Goal: Information Seeking & Learning: Check status

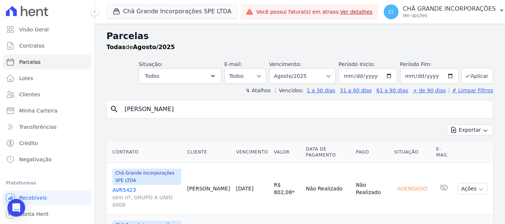
select select
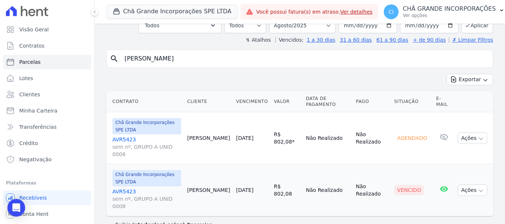
click at [92, 42] on div "Visão Geral Contratos [GEOGRAPHIC_DATA] Lotes Clientes Minha Carteira Transferê…" at bounding box center [252, 112] width 505 height 224
type input "fagner [PERSON_NAME]"
select select
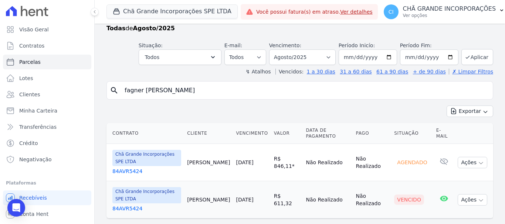
scroll to position [36, 0]
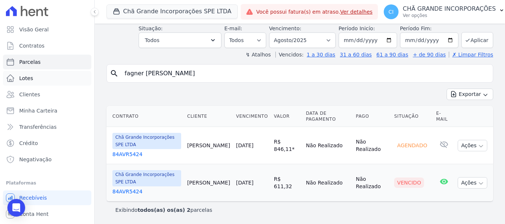
drag, startPoint x: 187, startPoint y: 80, endPoint x: 69, endPoint y: 72, distance: 118.6
click at [69, 72] on div "Visão Geral Contratos [GEOGRAPHIC_DATA] Lotes Clientes Minha Carteira Transferê…" at bounding box center [252, 112] width 505 height 224
type input "[PERSON_NAME]"
select select
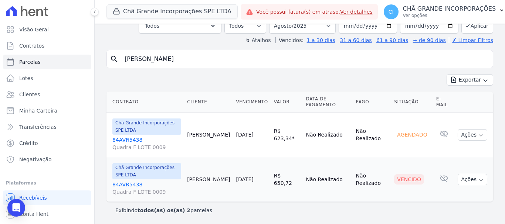
scroll to position [51, 0]
drag, startPoint x: 303, startPoint y: 25, endPoint x: 300, endPoint y: 32, distance: 7.3
click at [303, 25] on select "Filtrar por período ──────── Todos os meses Outubro/2019 Novembro/2019 Dezembro…" at bounding box center [302, 26] width 67 height 16
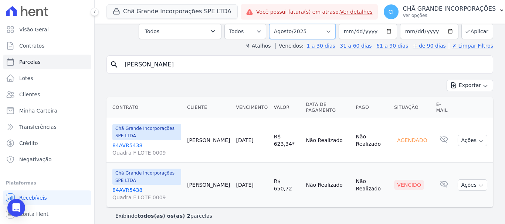
select select "09/2025"
click at [274, 24] on select "Filtrar por período ──────── Todos os meses Outubro/2019 Novembro/2019 Dezembro…" at bounding box center [302, 32] width 67 height 16
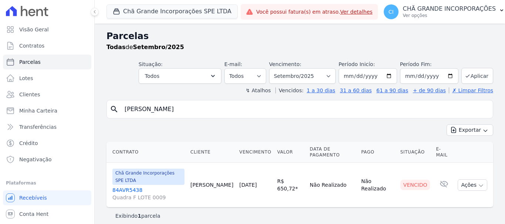
select select
click at [173, 107] on input "GIULIA" at bounding box center [305, 109] width 370 height 15
drag, startPoint x: 153, startPoint y: 105, endPoint x: 89, endPoint y: 90, distance: 66.0
click at [89, 90] on div "Visão Geral Contratos Parcelas Lotes Clientes Minha Carteira Transferências Cré…" at bounding box center [252, 112] width 505 height 224
type input "ana valeria"
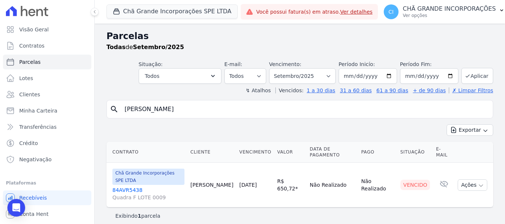
select select
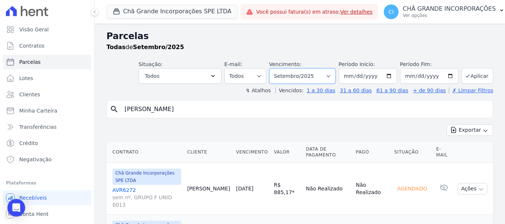
click at [311, 71] on select "Filtrar por período ──────── Todos os meses Outubro/2019 Novembro/2019 Dezembro…" at bounding box center [302, 76] width 67 height 16
select select "08/2025"
click at [274, 68] on select "Filtrar por período ──────── Todos os meses Outubro/2019 Novembro/2019 Dezembro…" at bounding box center [302, 76] width 67 height 16
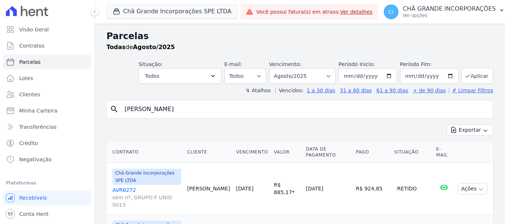
select select
drag, startPoint x: 90, startPoint y: 102, endPoint x: 61, endPoint y: 97, distance: 28.9
click at [61, 97] on div "Visão Geral Contratos [GEOGRAPHIC_DATA] Lotes Clientes Minha Carteira Transferê…" at bounding box center [252, 112] width 505 height 224
type input "ligia"
select select
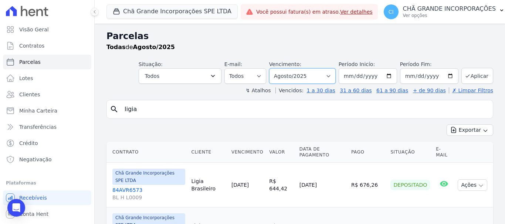
click at [297, 79] on select "Filtrar por período ──────── Todos os meses Outubro/2019 Novembro/2019 Dezembro…" at bounding box center [302, 76] width 67 height 16
click at [307, 70] on select "Filtrar por período ──────── Todos os meses Outubro/2019 Novembro/2019 Dezembro…" at bounding box center [302, 76] width 67 height 16
select select "07/2025"
click at [274, 68] on select "Filtrar por período ──────── Todos os meses Outubro/2019 Novembro/2019 Dezembro…" at bounding box center [302, 76] width 67 height 16
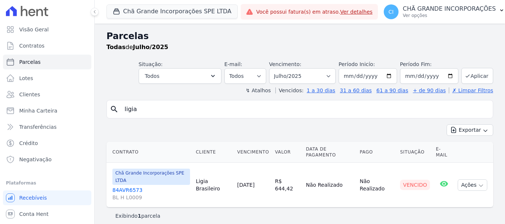
select select
drag, startPoint x: 244, startPoint y: 113, endPoint x: 54, endPoint y: 70, distance: 194.6
click at [54, 70] on div "Visão Geral Contratos [GEOGRAPHIC_DATA] Lotes Clientes Minha Carteira Transferê…" at bounding box center [252, 112] width 505 height 224
type input "genildo"
select select
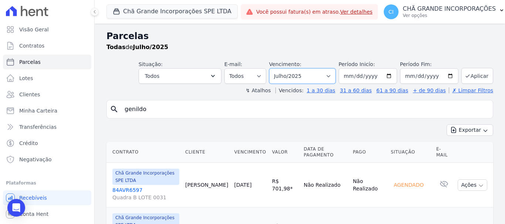
click at [295, 78] on select "Filtrar por período ──────── Todos os meses Outubro/2019 Novembro/2019 Dezembro…" at bounding box center [302, 76] width 67 height 16
select select "05/2025"
click at [274, 68] on select "Filtrar por período ──────── Todos os meses Outubro/2019 Novembro/2019 Dezembro…" at bounding box center [302, 76] width 67 height 16
select select
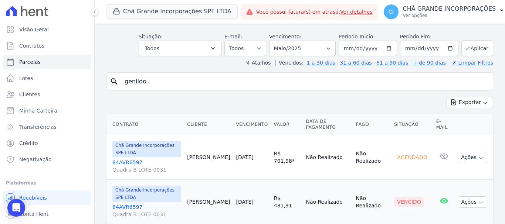
scroll to position [51, 0]
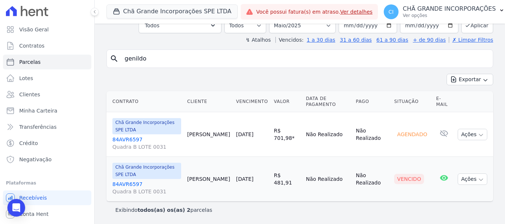
click at [167, 61] on input "genildo" at bounding box center [305, 58] width 370 height 15
drag, startPoint x: 126, startPoint y: 55, endPoint x: 76, endPoint y: 40, distance: 52.1
click at [82, 54] on div "Visão Geral Contratos [GEOGRAPHIC_DATA] Lotes Clientes Minha Carteira Transferê…" at bounding box center [252, 112] width 505 height 224
type input "gicelle"
select select
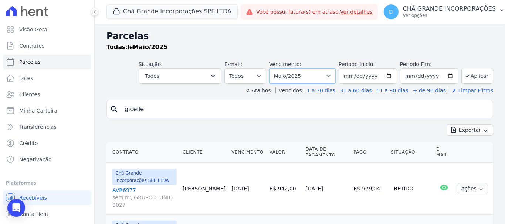
click at [318, 78] on select "Filtrar por período ──────── Todos os meses Outubro/2019 Novembro/2019 Dezembro…" at bounding box center [302, 76] width 67 height 16
select select "06/2025"
click at [274, 68] on select "Filtrar por período ──────── Todos os meses Outubro/2019 Novembro/2019 Dezembro…" at bounding box center [302, 76] width 67 height 16
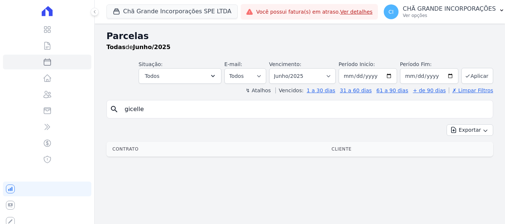
select select
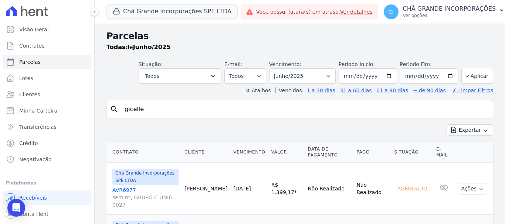
scroll to position [51, 0]
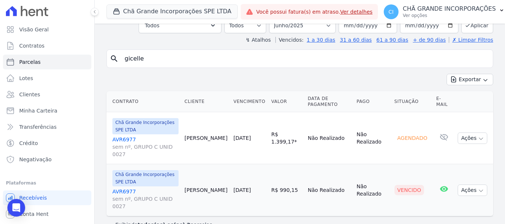
click at [290, 22] on div "Chã Grande Incorporações SPE LTDA Fronte Campina Grande Incorporações SPE LTDA …" at bounding box center [300, 12] width 410 height 24
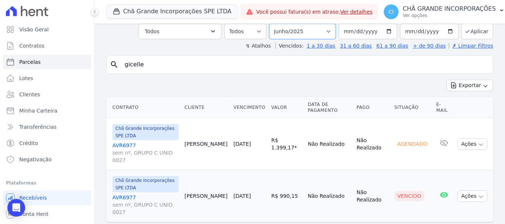
click at [293, 26] on select "Filtrar por período ──────── Todos os meses Outubro/2019 Novembro/2019 Dezembro…" at bounding box center [302, 32] width 67 height 16
select select "05/2025"
click at [274, 24] on select "Filtrar por período ──────── Todos os meses Outubro/2019 Novembro/2019 Dezembro…" at bounding box center [302, 32] width 67 height 16
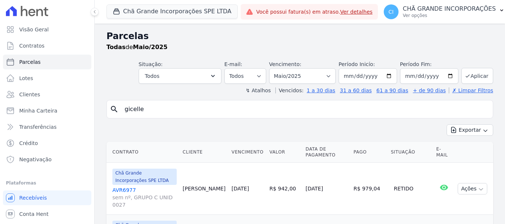
select select
click at [169, 116] on input "gicelle" at bounding box center [305, 109] width 370 height 15
drag, startPoint x: 172, startPoint y: 110, endPoint x: 124, endPoint y: 119, distance: 49.6
click at [124, 119] on div "search gicelle Exportar Exportar PDF Exportar CSV Contrato Cliente Vencimento V…" at bounding box center [300, 218] width 387 height 236
type input "luciene barbosa"
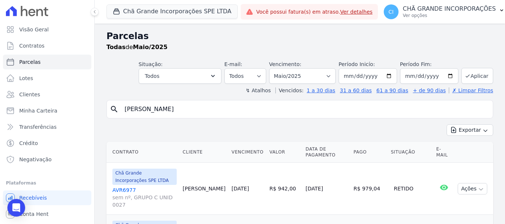
select select
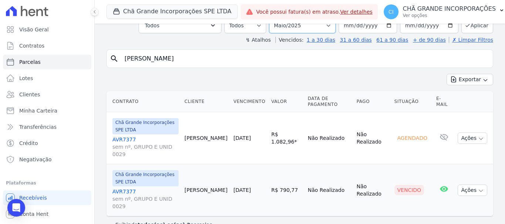
scroll to position [45, 0]
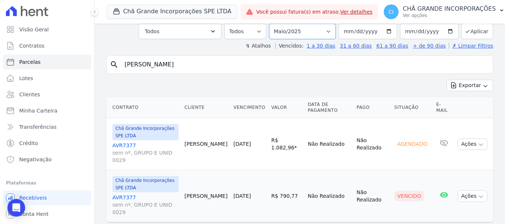
click at [303, 29] on select "Filtrar por período ──────── Todos os meses Outubro/2019 Novembro/2019 Dezembro…" at bounding box center [302, 32] width 67 height 16
select select "09/2025"
click at [274, 24] on select "Filtrar por período ──────── Todos os meses Outubro/2019 Novembro/2019 Dezembro…" at bounding box center [302, 32] width 67 height 16
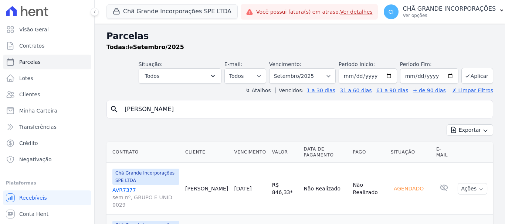
select select
click at [290, 74] on select "Filtrar por período ──────── Todos os meses Outubro/2019 Novembro/2019 Dezembro…" at bounding box center [302, 76] width 67 height 16
select select "05/2025"
click at [274, 68] on select "Filtrar por período ──────── Todos os meses Outubro/2019 Novembro/2019 Dezembro…" at bounding box center [302, 76] width 67 height 16
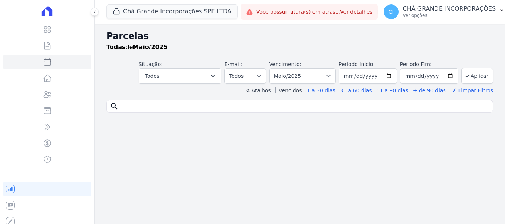
select select
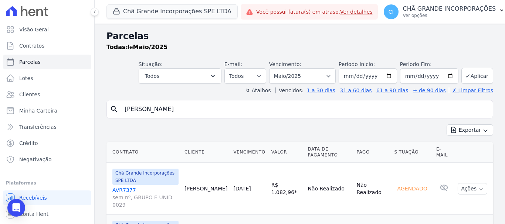
drag, startPoint x: 197, startPoint y: 112, endPoint x: 118, endPoint y: 111, distance: 79.1
click at [118, 111] on div "search luciene barbosa" at bounding box center [300, 109] width 387 height 18
type input "alexandre viriato"
select select
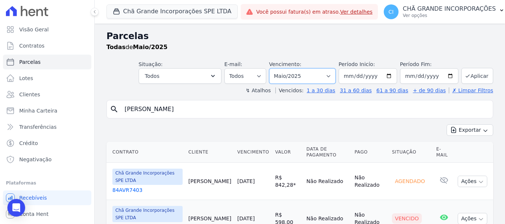
click at [301, 76] on select "Filtrar por período ──────── Todos os meses Outubro/2019 Novembro/2019 Dezembro…" at bounding box center [302, 76] width 67 height 16
select select "06/2025"
click at [274, 68] on select "Filtrar por período ──────── Todos os meses Outubro/2019 Novembro/2019 Dezembro…" at bounding box center [302, 76] width 67 height 16
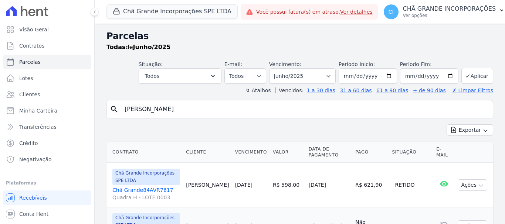
select select
drag, startPoint x: 178, startPoint y: 104, endPoint x: 108, endPoint y: 104, distance: 70.6
click at [108, 104] on div "search [PERSON_NAME]" at bounding box center [300, 109] width 387 height 18
type input "[PERSON_NAME]"
select select
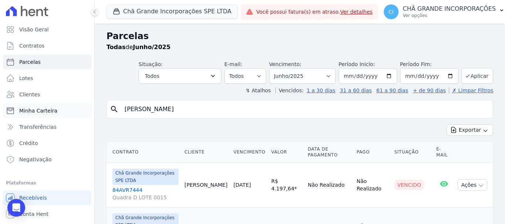
drag, startPoint x: 175, startPoint y: 106, endPoint x: 78, endPoint y: 110, distance: 97.3
click at [78, 110] on div "Visão Geral Contratos [GEOGRAPHIC_DATA] Lotes Clientes Minha Carteira Transferê…" at bounding box center [252, 112] width 505 height 224
type input "[PERSON_NAME]"
select select
click at [317, 78] on select "Filtrar por período ──────── Todos os meses Outubro/2019 Novembro/2019 Dezembro…" at bounding box center [302, 76] width 67 height 16
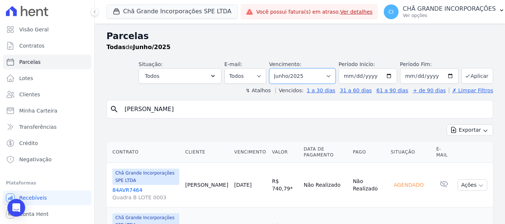
select select "07/2025"
click at [274, 68] on select "Filtrar por período ──────── Todos os meses Outubro/2019 Novembro/2019 Dezembro…" at bounding box center [302, 76] width 67 height 16
select select
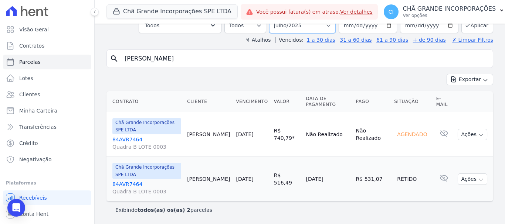
click at [308, 29] on select "Filtrar por período ──────── Todos os meses Outubro/2019 Novembro/2019 Dezembro…" at bounding box center [302, 26] width 67 height 16
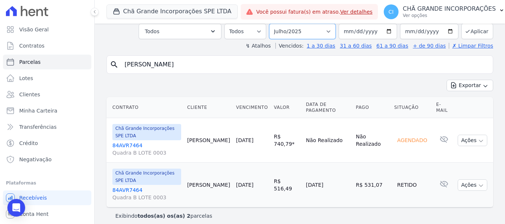
select select "09/2025"
click at [274, 24] on select "Filtrar por período ──────── Todos os meses Outubro/2019 Novembro/2019 Dezembro…" at bounding box center [302, 32] width 67 height 16
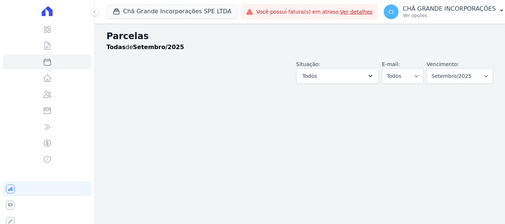
select select
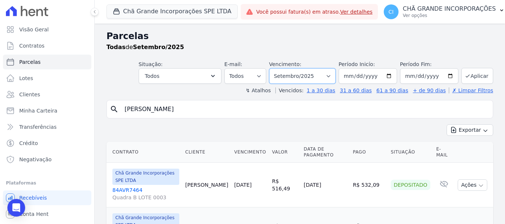
click at [295, 70] on select "Filtrar por período ──────── Todos os meses Outubro/2019 Novembro/2019 Dezembro…" at bounding box center [302, 76] width 67 height 16
click at [296, 77] on select "Filtrar por período ──────── Todos os meses Outubro/2019 Novembro/2019 Dezembro…" at bounding box center [302, 76] width 67 height 16
select select "12/2024"
click at [274, 68] on select "Filtrar por período ──────── Todos os meses Outubro/2019 Novembro/2019 Dezembro…" at bounding box center [302, 76] width 67 height 16
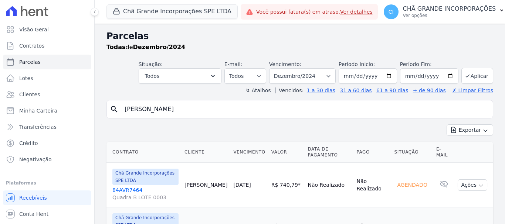
select select
click at [166, 107] on input "[PERSON_NAME]" at bounding box center [305, 109] width 370 height 15
type input "e"
type input "[PERSON_NAME]"
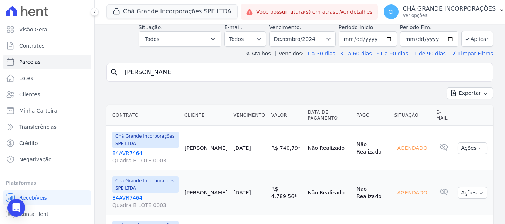
select select
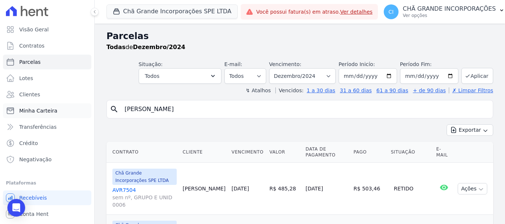
drag, startPoint x: 181, startPoint y: 108, endPoint x: 68, endPoint y: 108, distance: 113.5
click at [68, 108] on div "Visão Geral Contratos Parcelas Lotes Clientes Minha Carteira Transferências Cré…" at bounding box center [252, 112] width 505 height 224
type input "[PERSON_NAME]"
select select
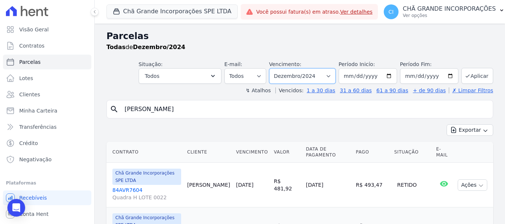
click at [303, 75] on select "Filtrar por período ──────── Todos os meses Outubro/2019 Novembro/2019 Dezembro…" at bounding box center [302, 76] width 67 height 16
select select "02/2025"
click at [274, 68] on select "Filtrar por período ──────── Todos os meses Outubro/2019 Novembro/2019 Dezembro…" at bounding box center [302, 76] width 67 height 16
select select
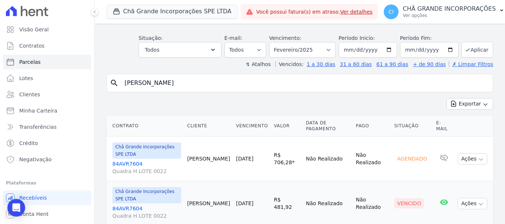
scroll to position [51, 0]
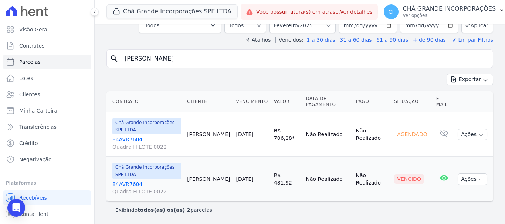
drag, startPoint x: 193, startPoint y: 61, endPoint x: 153, endPoint y: 55, distance: 40.7
click at [153, 55] on input "[PERSON_NAME]" at bounding box center [305, 58] width 370 height 15
type input "c"
type input "[PERSON_NAME]"
select select
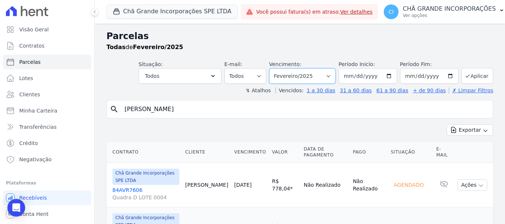
click at [310, 77] on select "Filtrar por período ──────── Todos os meses Outubro/2019 Novembro/2019 Dezembro…" at bounding box center [302, 76] width 67 height 16
select select "08/2025"
click at [274, 68] on select "Filtrar por período ──────── Todos os meses Outubro/2019 Novembro/2019 Dezembro…" at bounding box center [302, 76] width 67 height 16
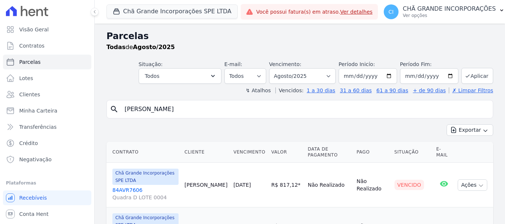
select select
drag, startPoint x: 212, startPoint y: 112, endPoint x: 81, endPoint y: 110, distance: 130.9
click at [81, 110] on div "Visão Geral Contratos [GEOGRAPHIC_DATA] Lotes Clientes Minha Carteira Transferê…" at bounding box center [252, 112] width 505 height 224
type input "[PERSON_NAME]"
select select
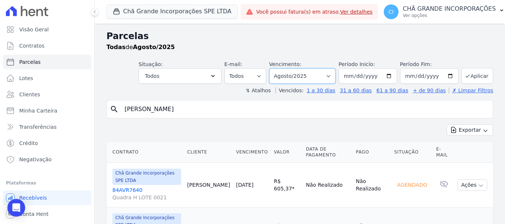
click at [307, 77] on select "Filtrar por período ──────── Todos os meses Outubro/2019 Novembro/2019 Dezembro…" at bounding box center [302, 76] width 67 height 16
select select "04/2025"
click at [274, 68] on select "Filtrar por período ──────── Todos os meses Outubro/2019 Novembro/2019 Dezembro…" at bounding box center [302, 76] width 67 height 16
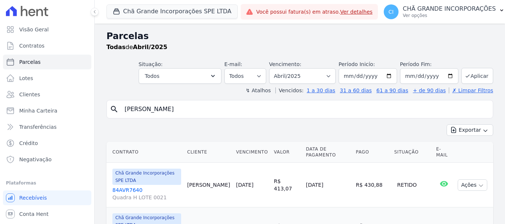
select select
drag, startPoint x: 163, startPoint y: 113, endPoint x: 101, endPoint y: 104, distance: 63.2
click at [101, 104] on div "Parcelas Todas de Abril/2025 Situação: Agendado Em Aberto Pago Processando Canc…" at bounding box center [300, 172] width 410 height 296
type input "[PERSON_NAME]"
select select
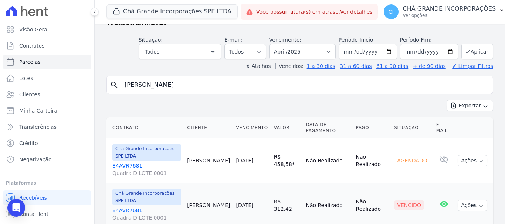
scroll to position [51, 0]
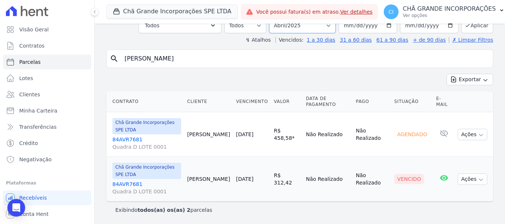
click at [289, 27] on select "Filtrar por período ──────── Todos os meses Outubro/2019 Novembro/2019 Dezembro…" at bounding box center [302, 26] width 67 height 16
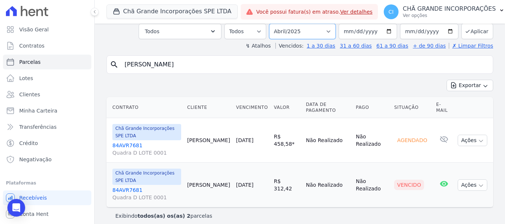
select select "09/2025"
click at [274, 24] on select "Filtrar por período ──────── Todos os meses Outubro/2019 Novembro/2019 Dezembro…" at bounding box center [302, 32] width 67 height 16
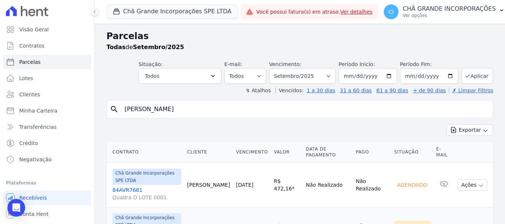
select select
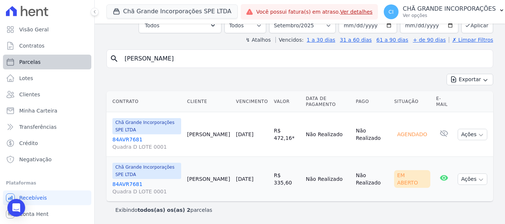
drag, startPoint x: 197, startPoint y: 61, endPoint x: 75, endPoint y: 55, distance: 122.6
click at [75, 55] on div "Visão Geral Contratos [GEOGRAPHIC_DATA] Lotes Clientes Minha Carteira Transferê…" at bounding box center [252, 112] width 505 height 224
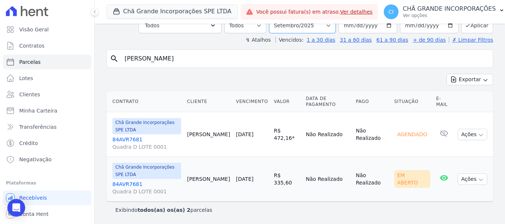
scroll to position [45, 0]
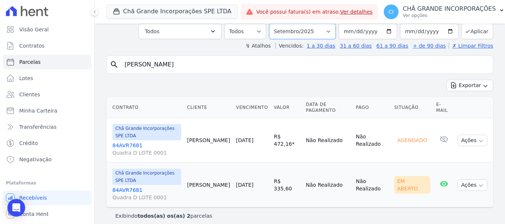
click at [316, 26] on select "Filtrar por período ──────── Todos os meses Outubro/2019 Novembro/2019 Dezembro…" at bounding box center [302, 32] width 67 height 16
select select "06/2025"
click at [274, 24] on select "Filtrar por período ──────── Todos os meses Outubro/2019 Novembro/2019 Dezembro…" at bounding box center [302, 32] width 67 height 16
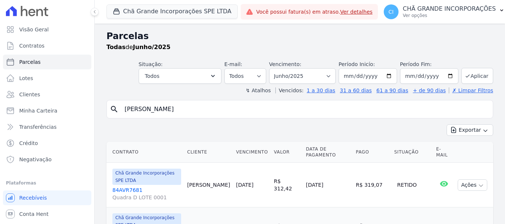
select select
drag, startPoint x: 143, startPoint y: 108, endPoint x: 11, endPoint y: 104, distance: 131.7
click at [18, 107] on div "Visão Geral Contratos [GEOGRAPHIC_DATA] Lotes Clientes Minha Carteira Transferê…" at bounding box center [252, 112] width 505 height 224
type input "EMYLLE"
select select
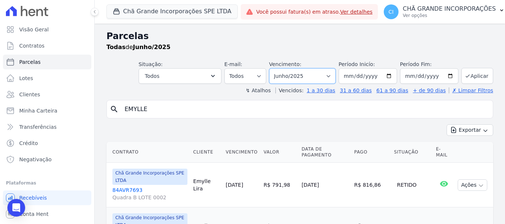
click at [310, 75] on select "Filtrar por período ──────── Todos os meses Outubro/2019 Novembro/2019 Dezembro…" at bounding box center [302, 76] width 67 height 16
select select "08/2025"
click at [274, 68] on select "Filtrar por período ──────── Todos os meses Outubro/2019 Novembro/2019 Dezembro…" at bounding box center [302, 76] width 67 height 16
select select
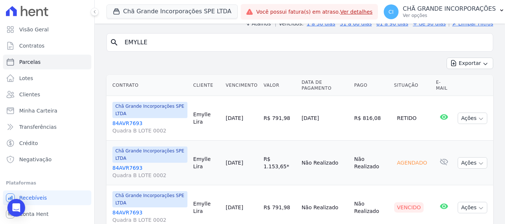
scroll to position [74, 0]
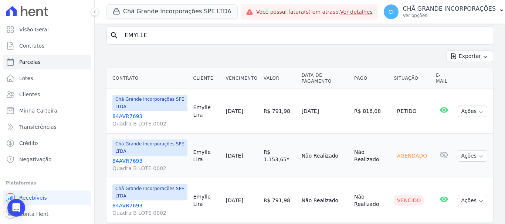
click at [283, 181] on td "R$ 791,98" at bounding box center [280, 201] width 38 height 45
